Goal: Information Seeking & Learning: Learn about a topic

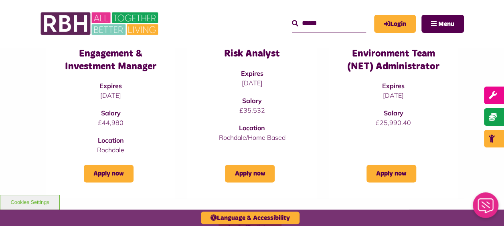
scroll to position [522, 0]
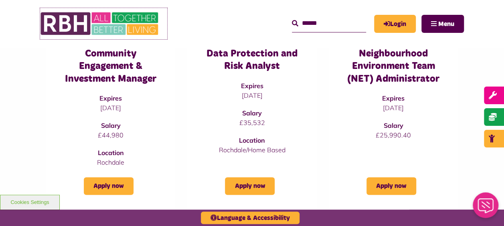
click at [69, 18] on img at bounding box center [100, 23] width 120 height 31
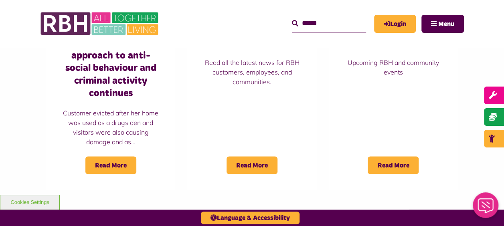
scroll to position [722, 0]
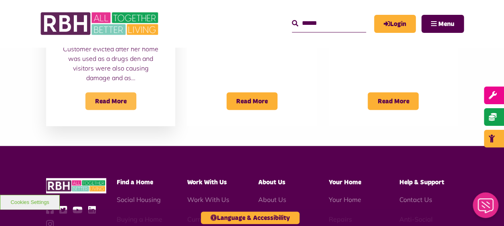
click at [104, 92] on span "Read More" at bounding box center [110, 101] width 51 height 18
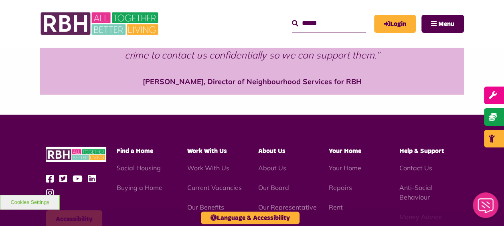
scroll to position [923, 0]
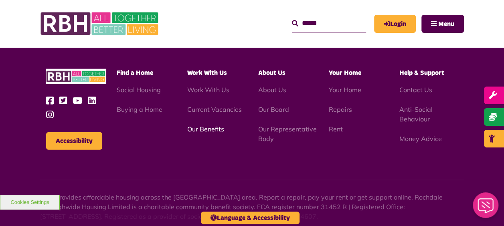
click at [197, 125] on link "Our Benefits" at bounding box center [205, 129] width 37 height 8
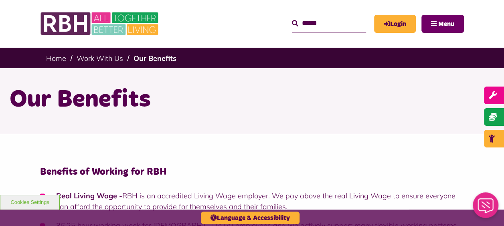
click at [440, 18] on button "Menu" at bounding box center [443, 24] width 43 height 18
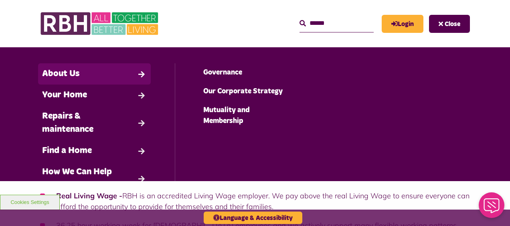
scroll to position [40, 0]
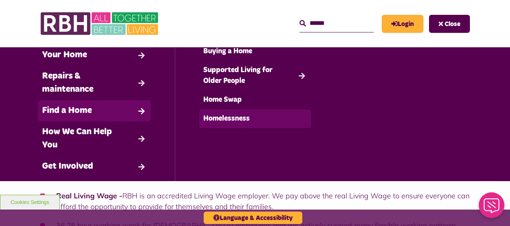
click at [199, 121] on link "Homelessness" at bounding box center [255, 119] width 112 height 19
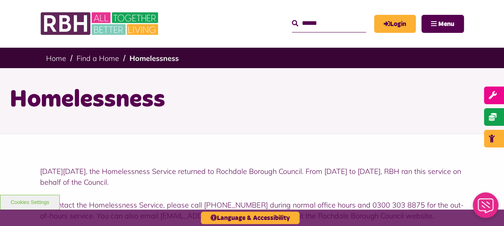
scroll to position [80, 0]
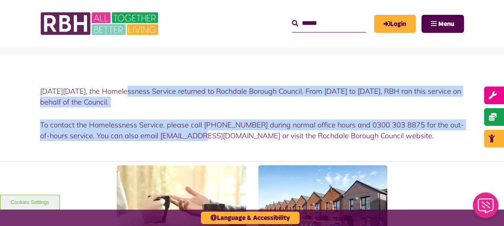
drag, startPoint x: 119, startPoint y: 65, endPoint x: 197, endPoint y: 142, distance: 109.2
click at [197, 142] on div "[DATE][DATE], the Homelessness Service returned to Rochdale Borough Council. Fr…" at bounding box center [252, 108] width 504 height 108
click at [31, 102] on div "[DATE][DATE], the Homelessness Service returned to Rochdale Borough Council. Fr…" at bounding box center [252, 108] width 504 height 108
